Goal: Ask a question

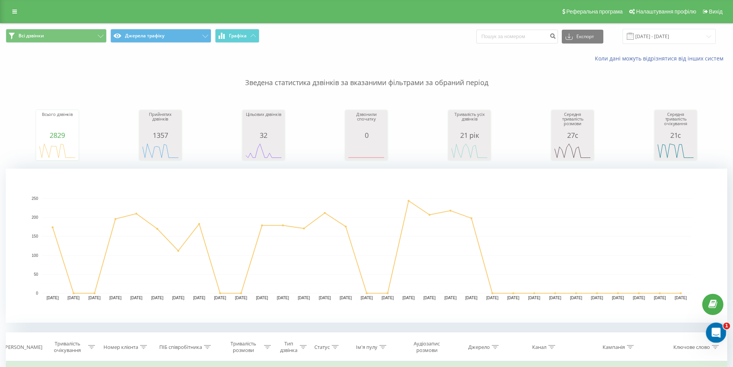
click at [715, 333] on icon "Відкрити службу повідомлень Intercom" at bounding box center [715, 331] width 13 height 13
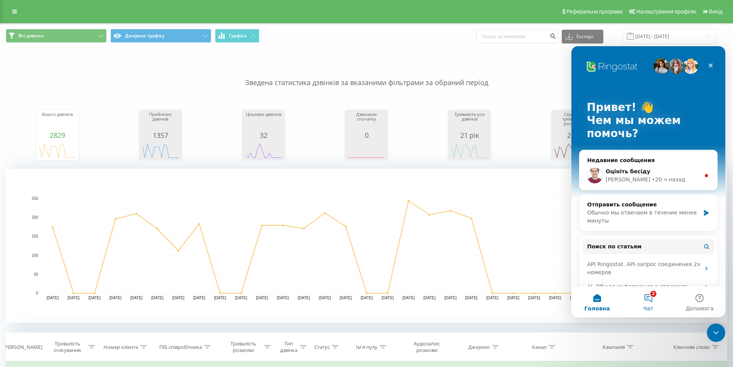
click at [650, 302] on button "2 Чат" at bounding box center [648, 301] width 51 height 31
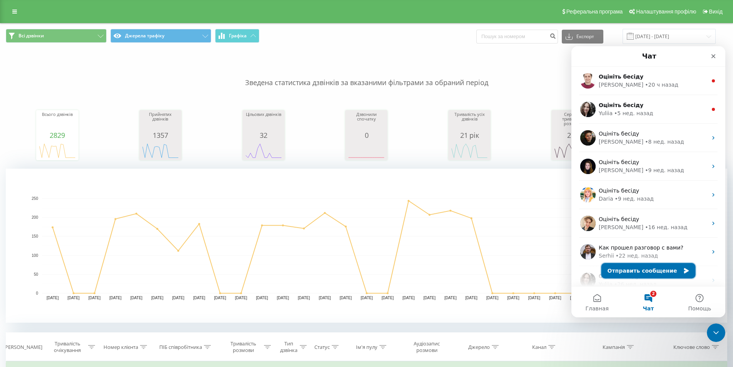
click at [637, 269] on button "Отправить сообщение" at bounding box center [649, 270] width 94 height 15
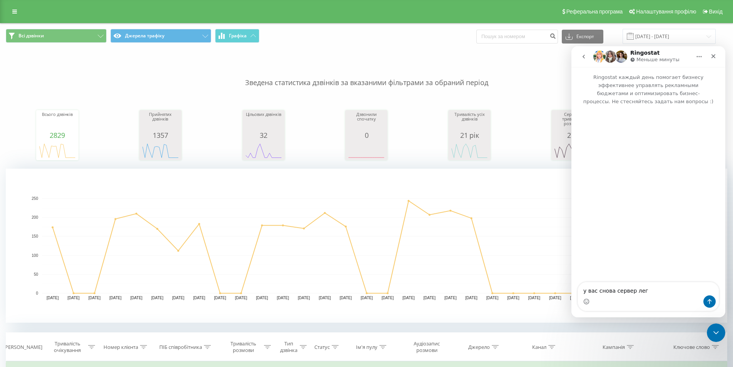
type textarea "у вас снова сервер лег?"
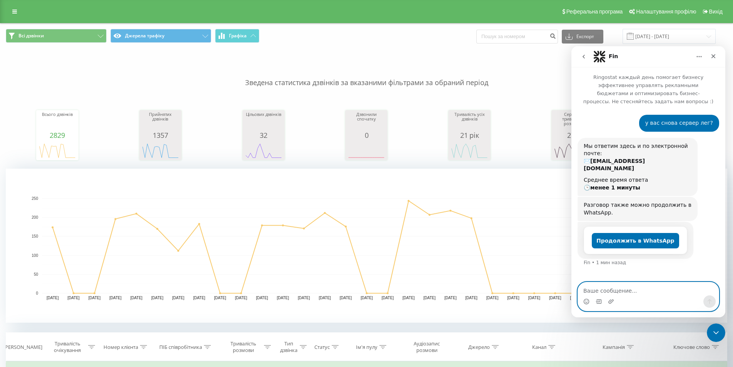
click at [623, 291] on textarea "Ваше сообщение..." at bounding box center [648, 288] width 141 height 13
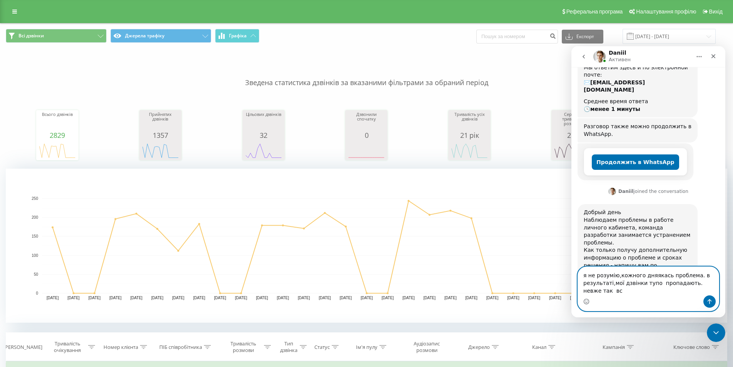
scroll to position [86, 0]
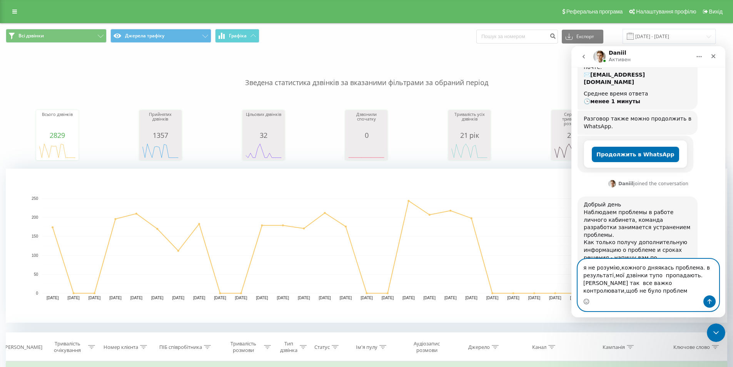
type textarea "я не розумію,кожного дняякась проблема. в результаті,мої дзвінки тупо пропадают…"
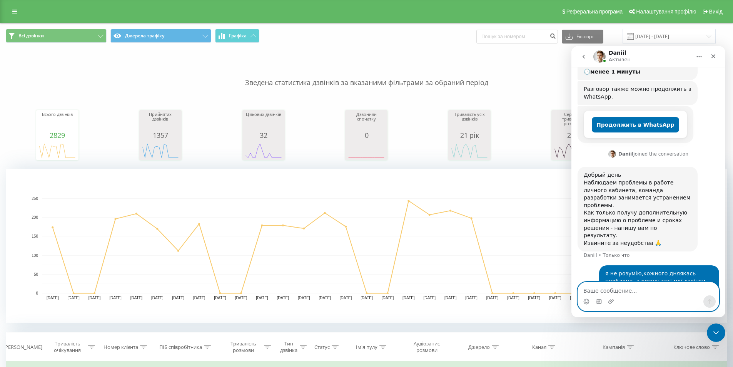
scroll to position [116, 0]
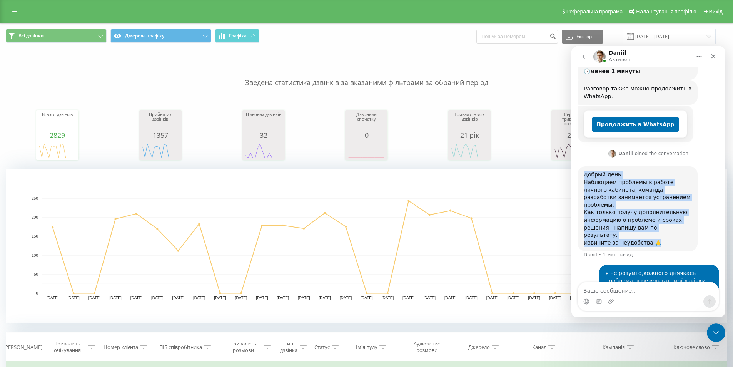
drag, startPoint x: 585, startPoint y: 162, endPoint x: 667, endPoint y: 215, distance: 97.6
click at [667, 215] on div "Добрый день Наблюдаем проблемы в работе личного кабинета, команда разработки за…" at bounding box center [638, 208] width 108 height 75
copy div "Добрый день Наблюдаем проблемы в работе личного кабинета, команда разработки за…"
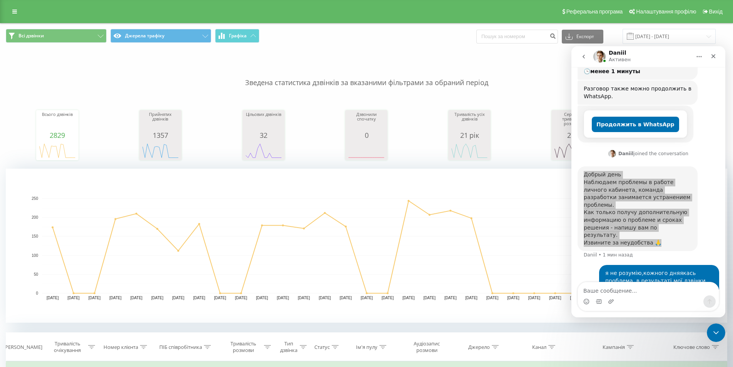
click at [207, 114] on div "Всього дзвінків 2829 дата загальна кількість дзвінків 01.08.25 174 03.08.25 0 0…" at bounding box center [367, 128] width 722 height 66
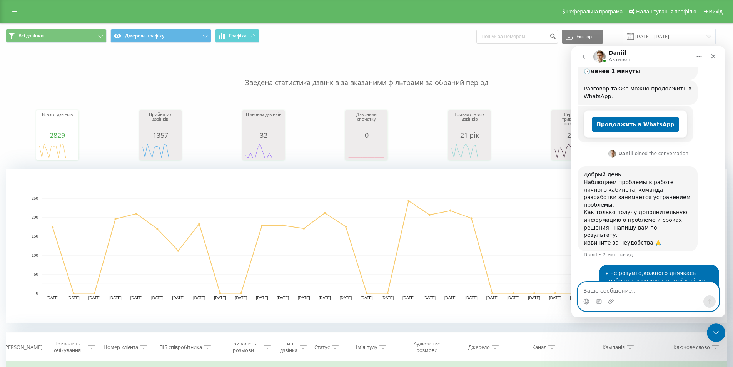
click at [634, 289] on textarea "Ваше сообщение..." at bounding box center [648, 288] width 141 height 13
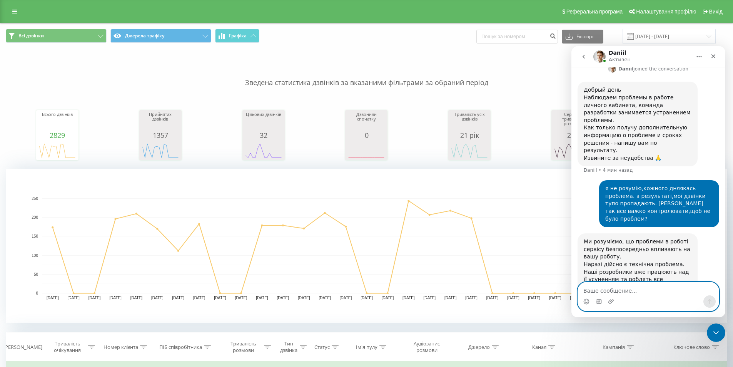
scroll to position [207, 0]
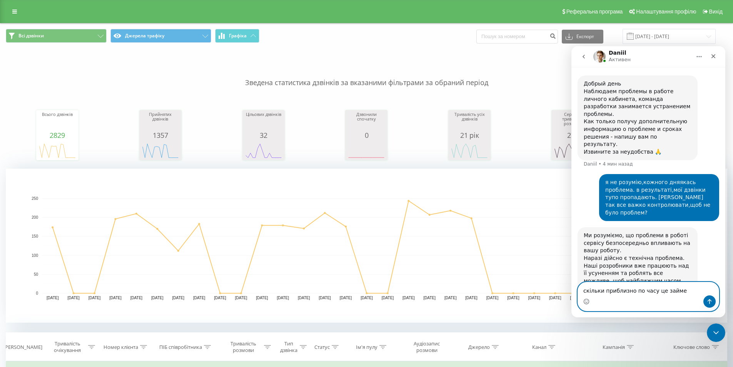
type textarea "скільки приблизно по часу це займе?"
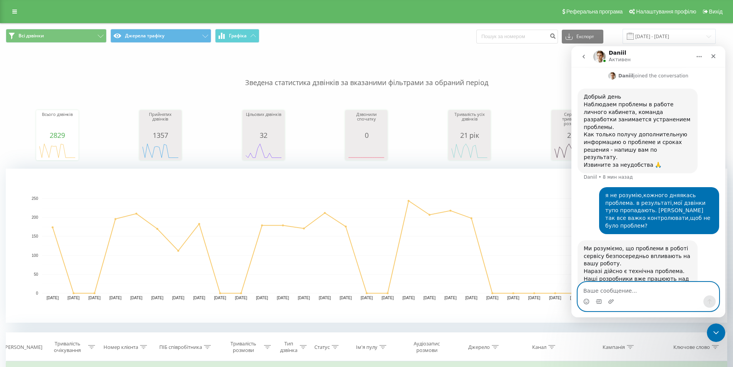
scroll to position [365, 0]
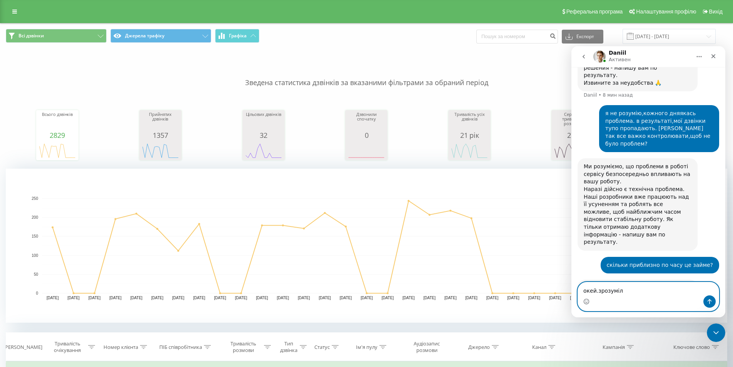
type textarea "окей.зрозуміла"
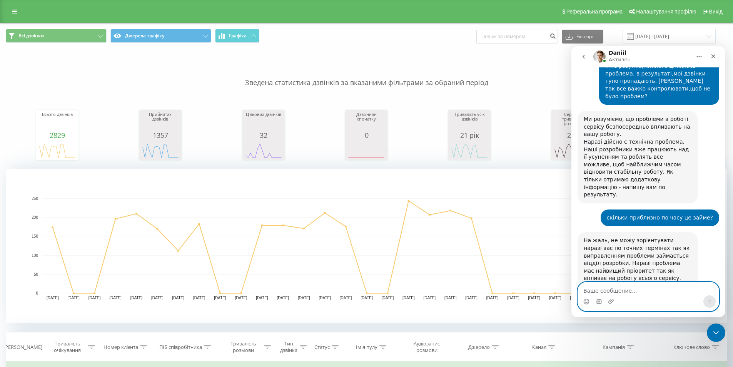
scroll to position [411, 0]
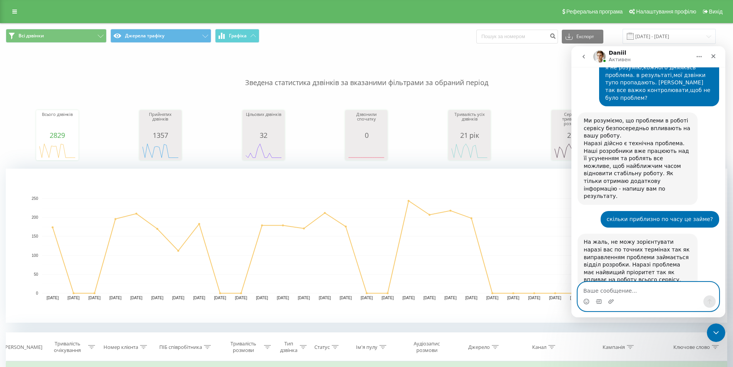
click at [622, 288] on textarea "Ваше сообщение..." at bounding box center [648, 288] width 141 height 13
type textarea "довго ще очікувати?"
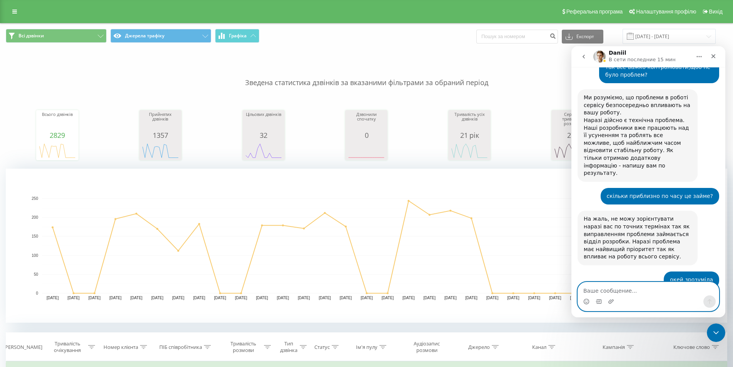
scroll to position [480, 0]
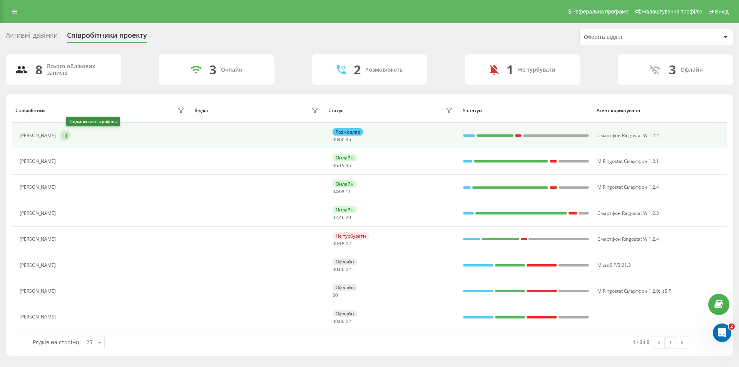
scroll to position [449, 0]
click at [69, 136] on icon at bounding box center [65, 135] width 6 height 6
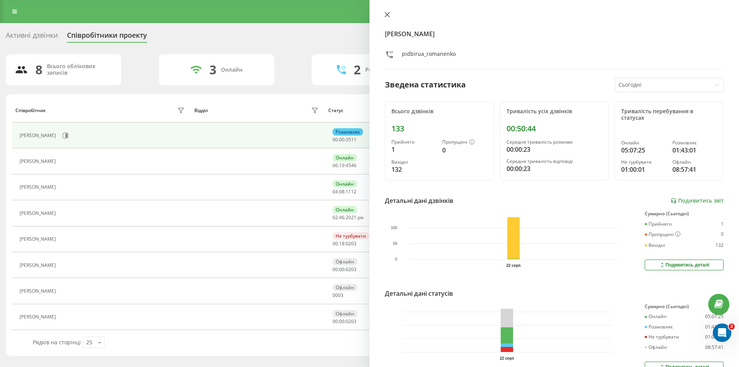
click at [389, 12] on icon at bounding box center [387, 14] width 5 height 5
